Goal: Information Seeking & Learning: Find specific fact

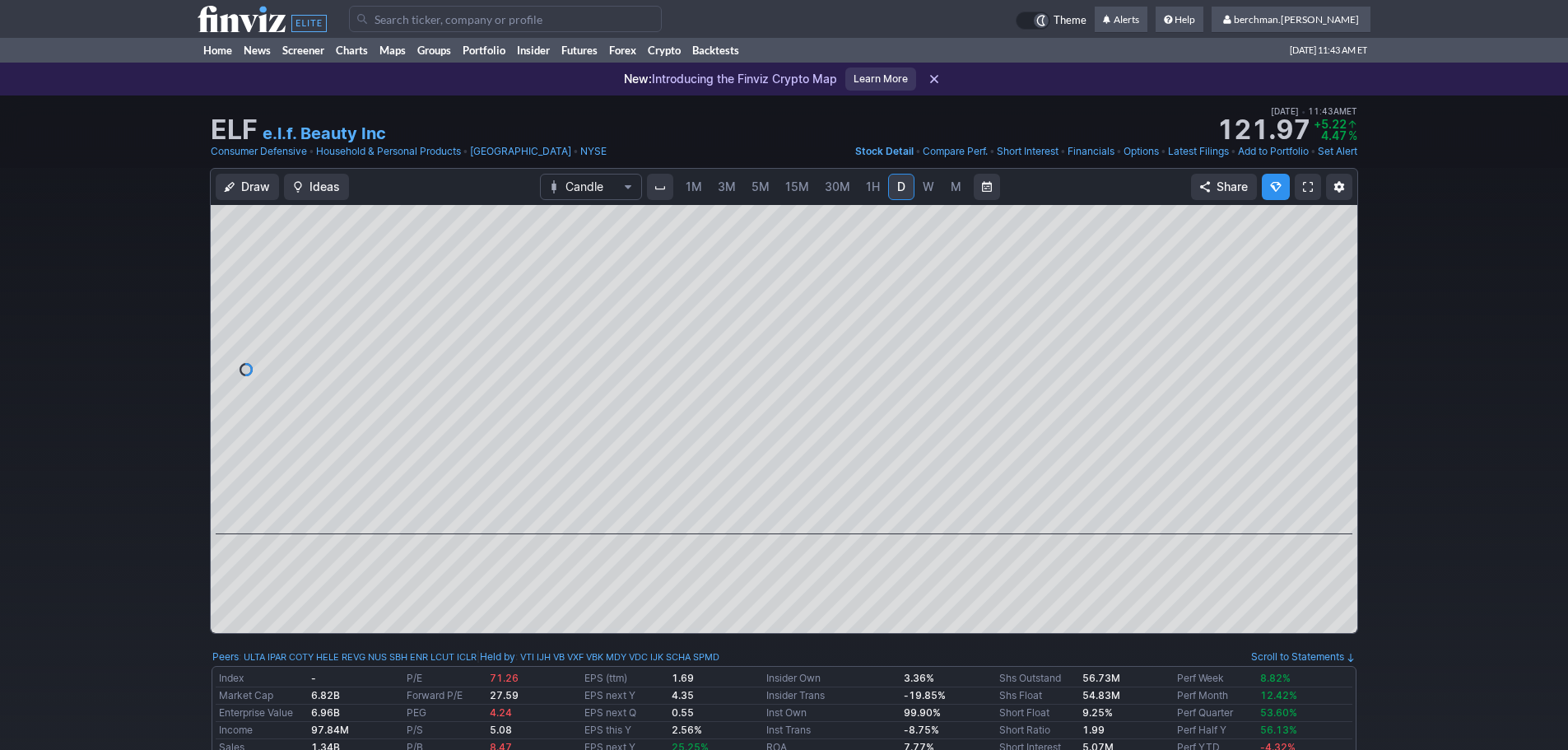
click at [538, 19] on input "Search" at bounding box center [505, 19] width 313 height 26
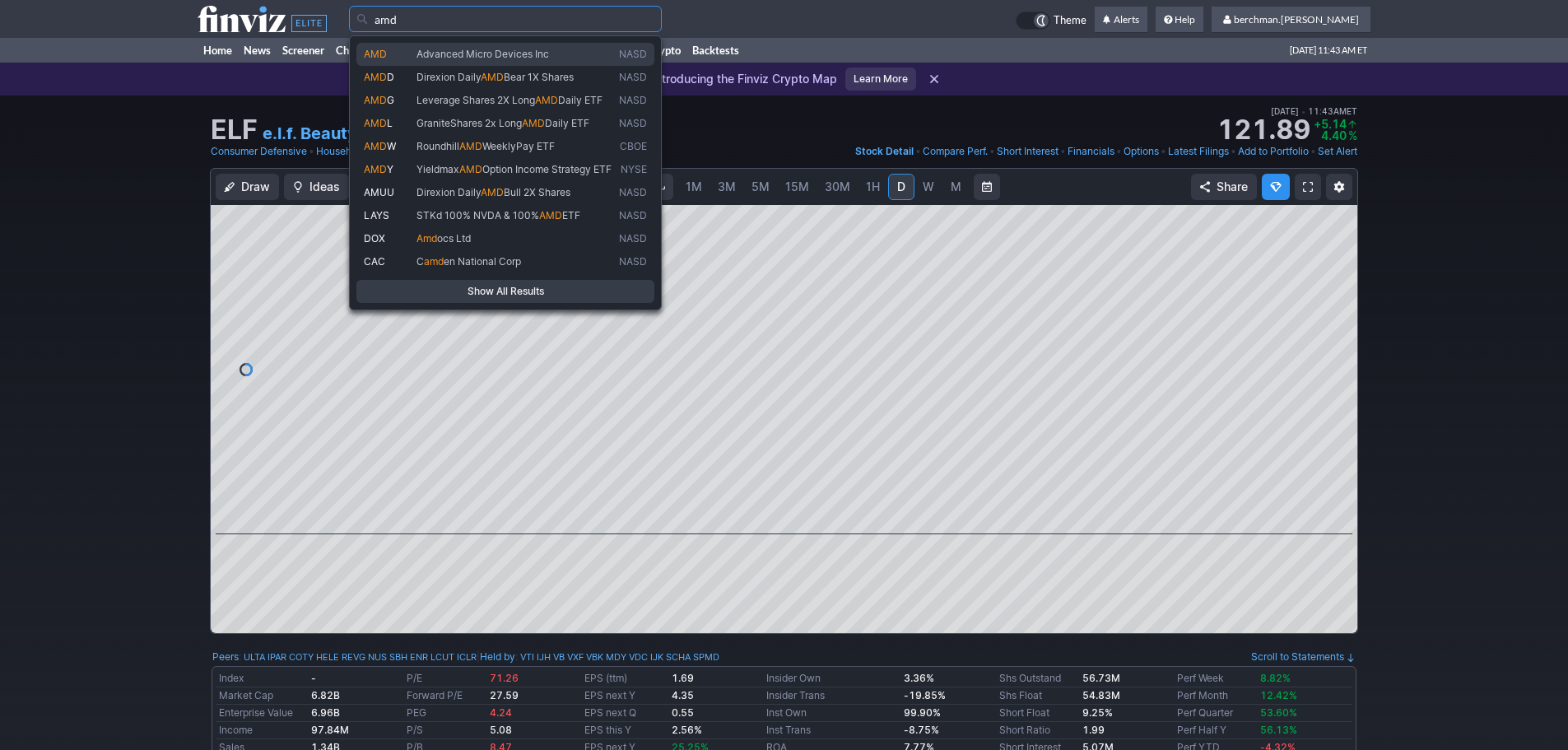
click at [517, 52] on span "Advanced Micro Devices Inc" at bounding box center [483, 54] width 132 height 12
type input "AMD"
